Goal: Task Accomplishment & Management: Manage account settings

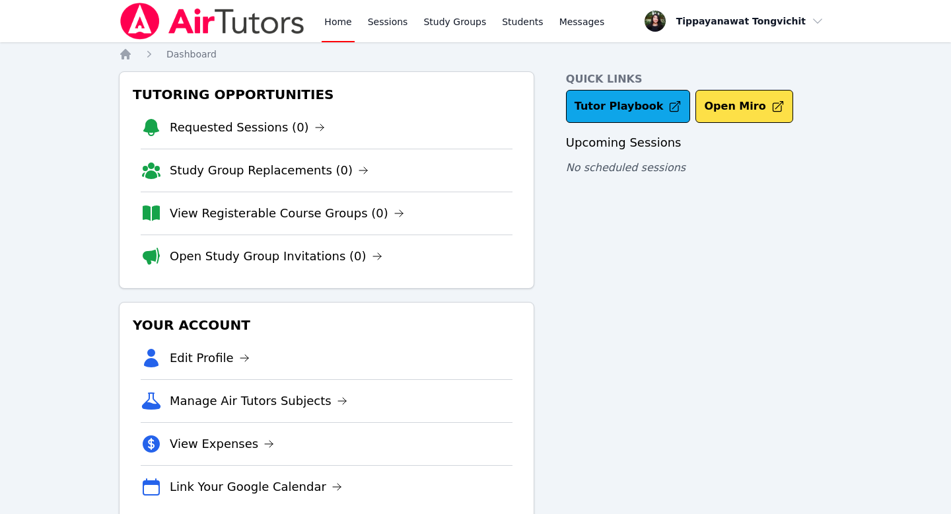
click at [8, 289] on div "Home Sessions Study Groups Students Messages Open user menu Tippayanawat Tongvi…" at bounding box center [475, 273] width 951 height 546
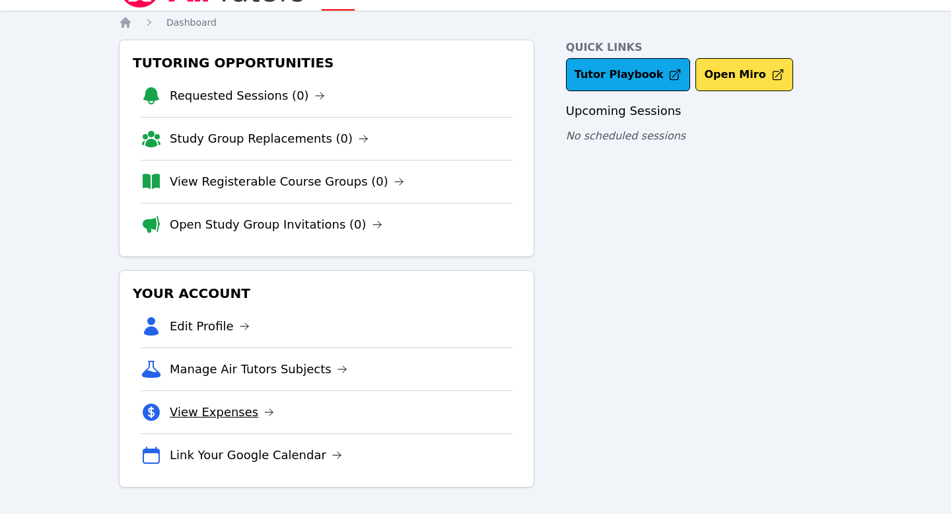
click at [185, 412] on link "View Expenses" at bounding box center [222, 412] width 104 height 18
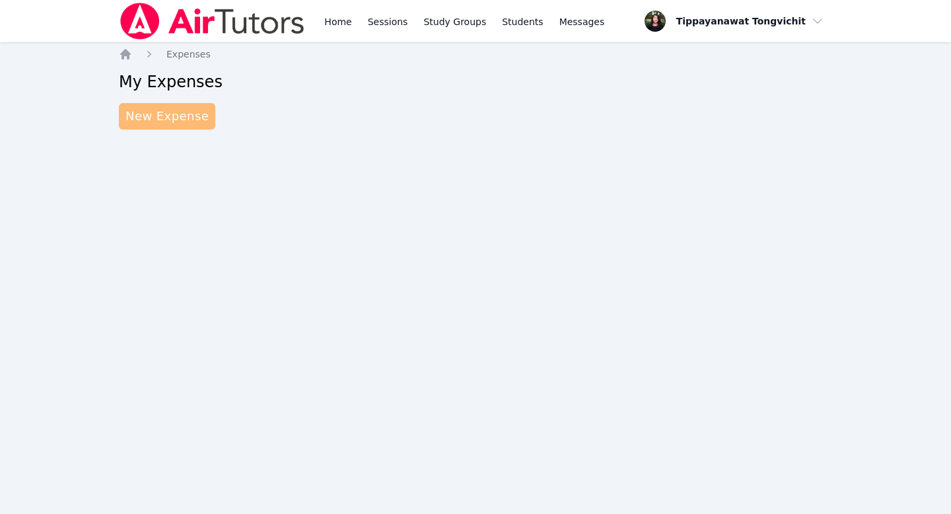
click at [186, 118] on link "New Expense" at bounding box center [167, 116] width 96 height 26
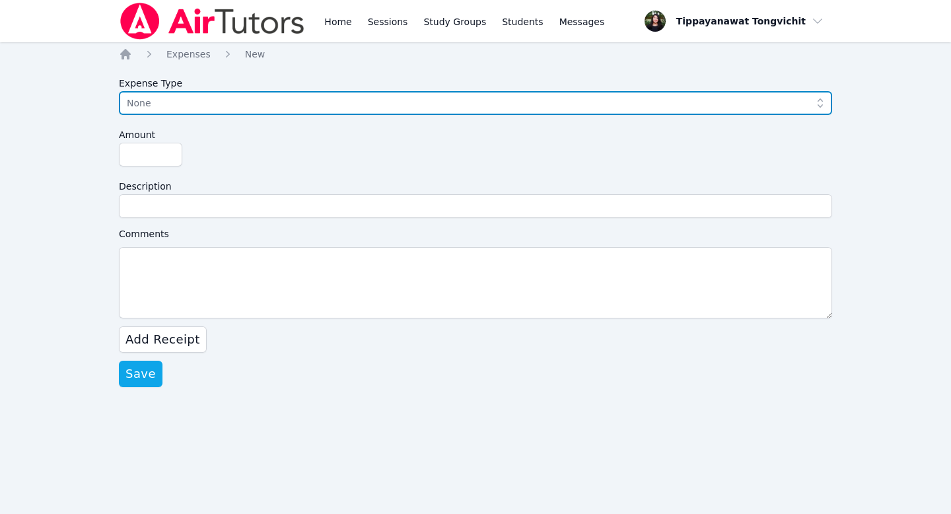
click at [176, 106] on span "None" at bounding box center [466, 103] width 679 height 16
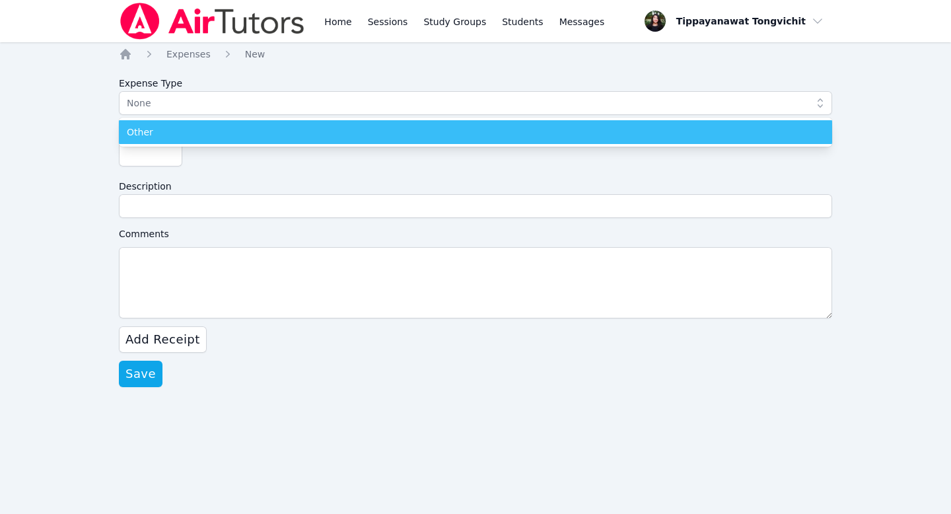
click at [189, 122] on li "Other" at bounding box center [476, 132] width 714 height 24
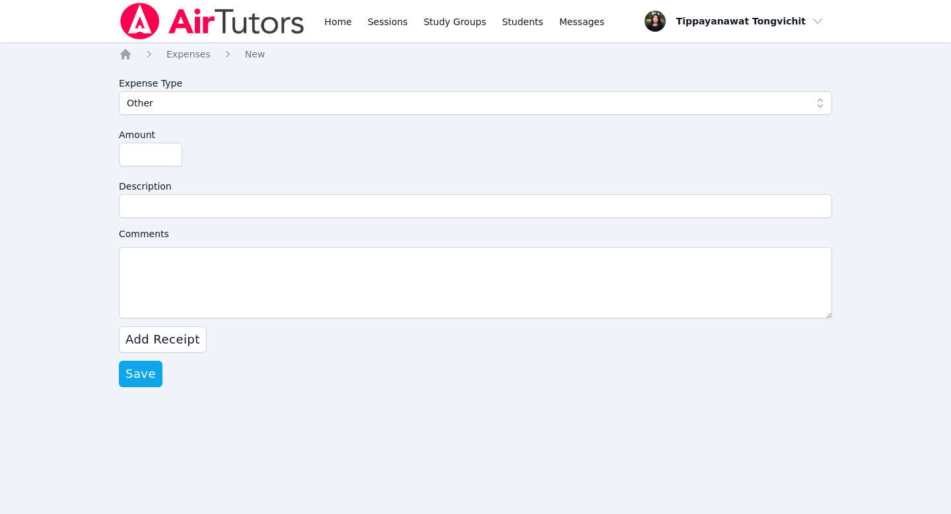
click at [143, 18] on img at bounding box center [212, 21] width 187 height 37
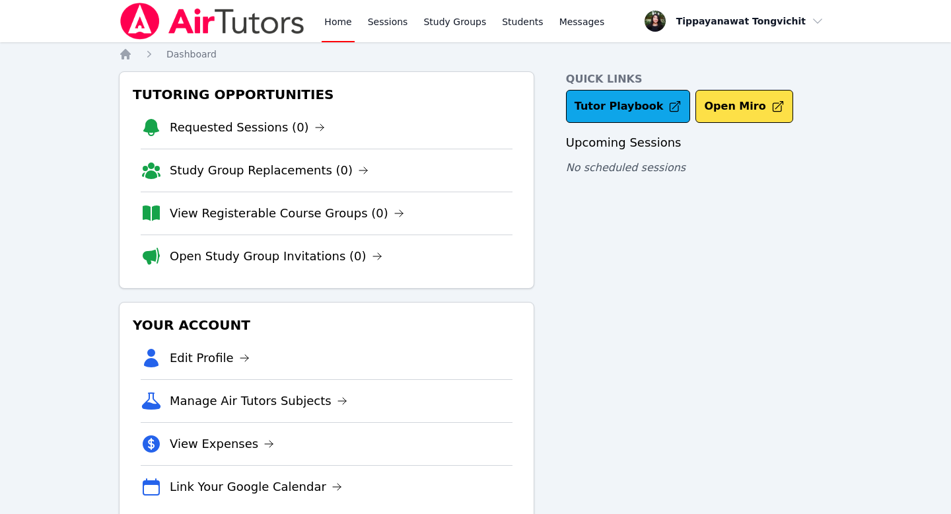
click at [329, 20] on link "Home" at bounding box center [338, 21] width 32 height 42
click at [208, 34] on img at bounding box center [212, 21] width 187 height 37
